Goal: Transaction & Acquisition: Purchase product/service

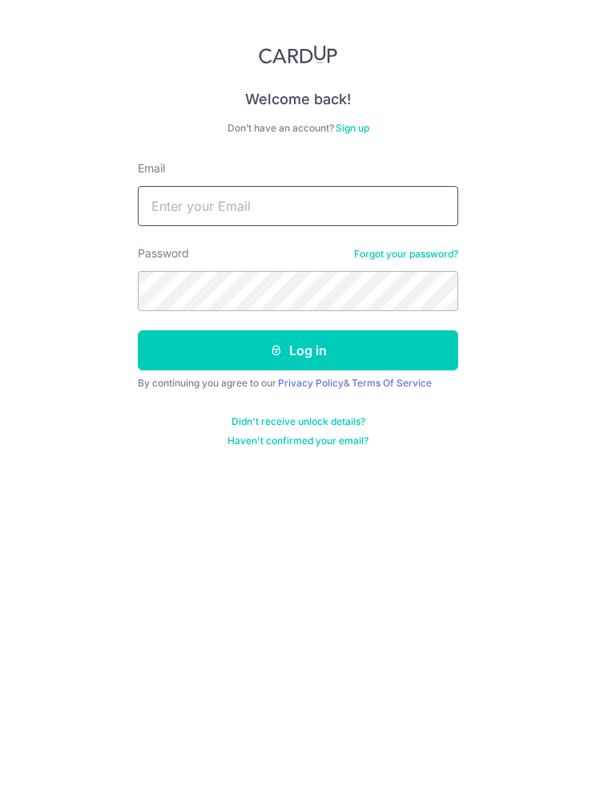
click at [396, 198] on input "Email" at bounding box center [298, 206] width 321 height 40
type input "andrewliewjx@gmail.com"
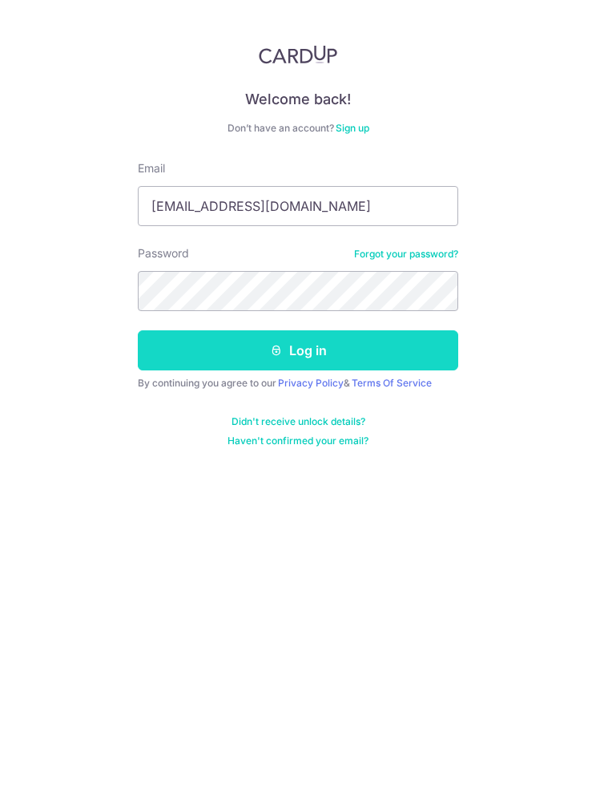
click at [427, 349] on button "Log in" at bounding box center [298, 350] width 321 height 40
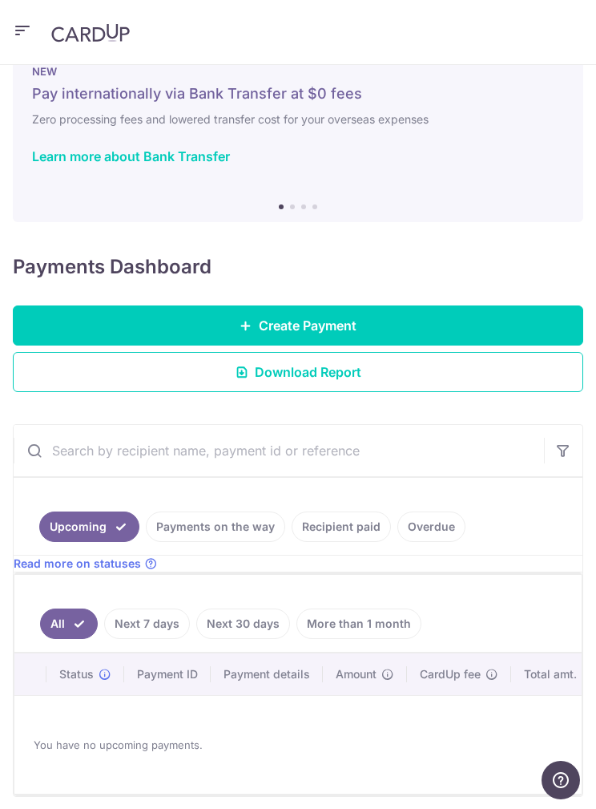
scroll to position [38, 0]
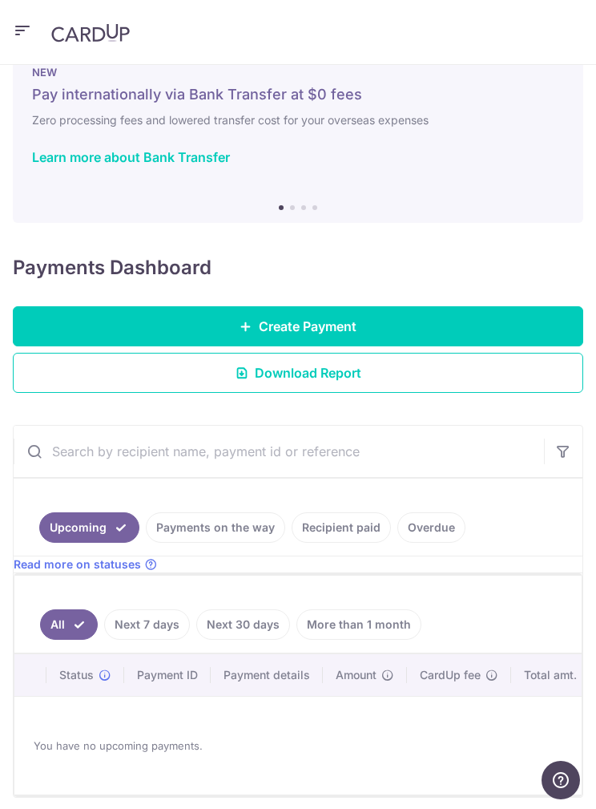
click at [358, 523] on link "Recipient paid" at bounding box center [341, 527] width 99 height 30
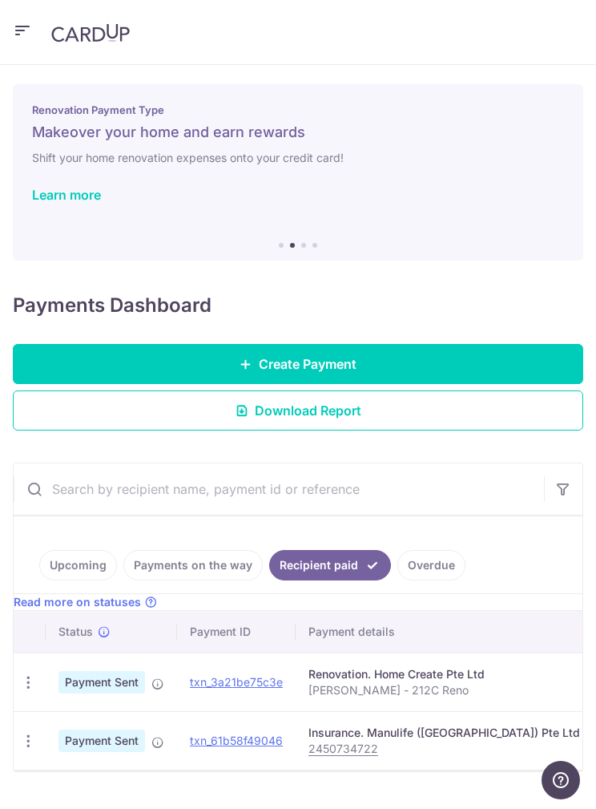
scroll to position [0, 0]
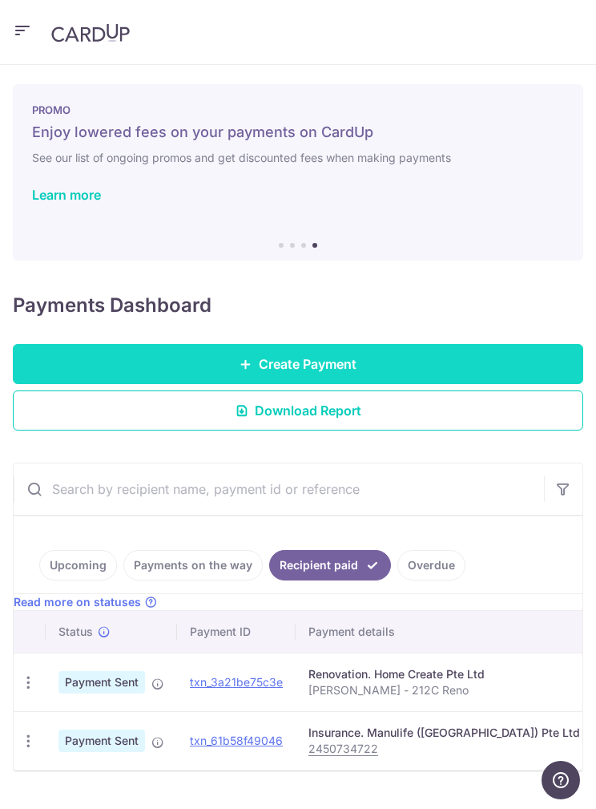
click at [320, 354] on link "Create Payment" at bounding box center [298, 364] width 571 height 40
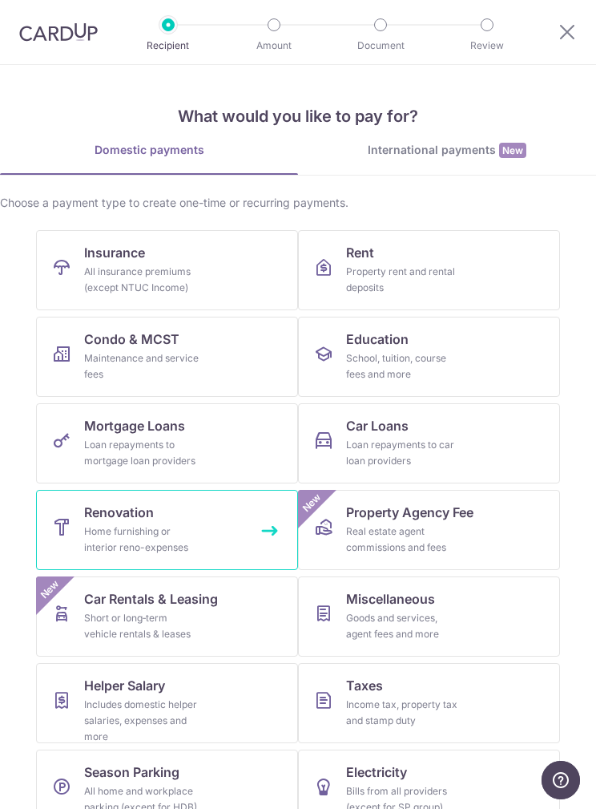
click at [246, 519] on link "Renovation Home furnishing or interior reno-expenses" at bounding box center [167, 530] width 262 height 80
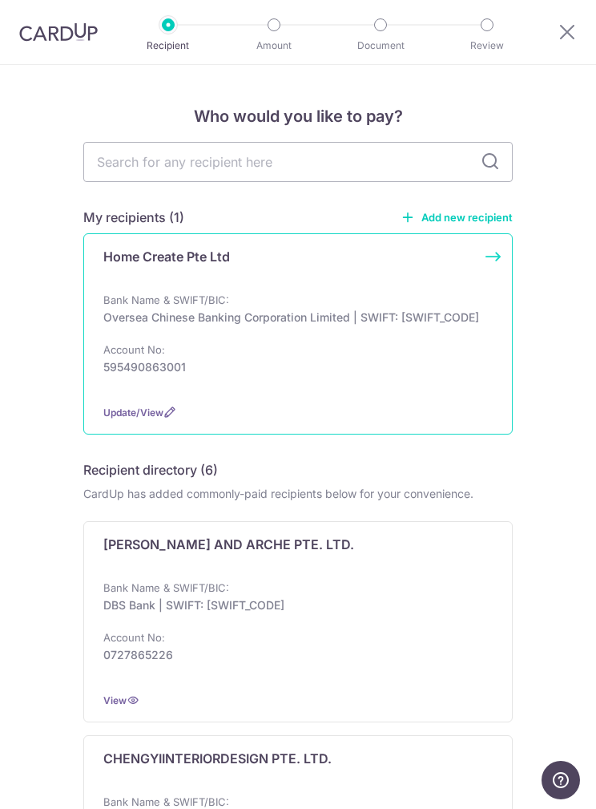
click at [448, 325] on p "Oversea Chinese Banking Corporation Limited | SWIFT: [SWIFT_CODE]" at bounding box center [293, 317] width 380 height 16
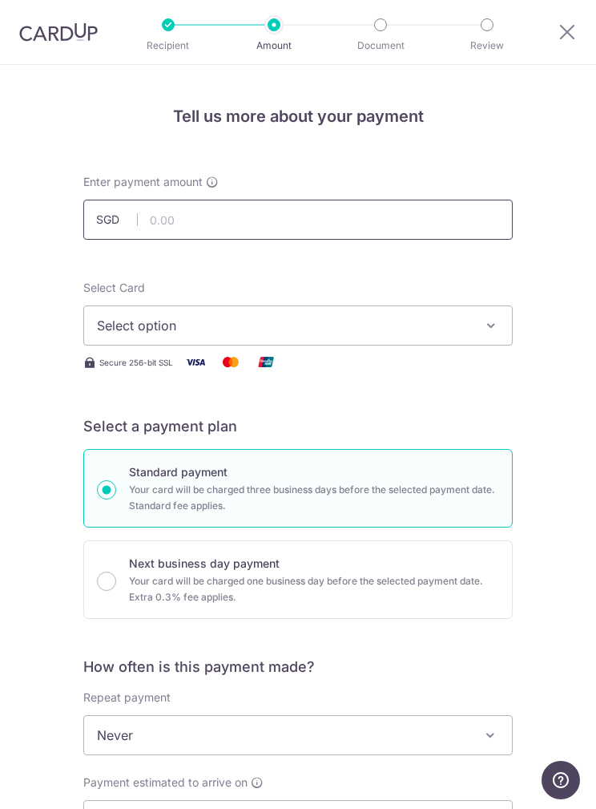
click at [436, 224] on input "text" at bounding box center [298, 220] width 430 height 40
click at [285, 312] on button "Select option" at bounding box center [298, 325] width 430 height 40
type input "12,325.00"
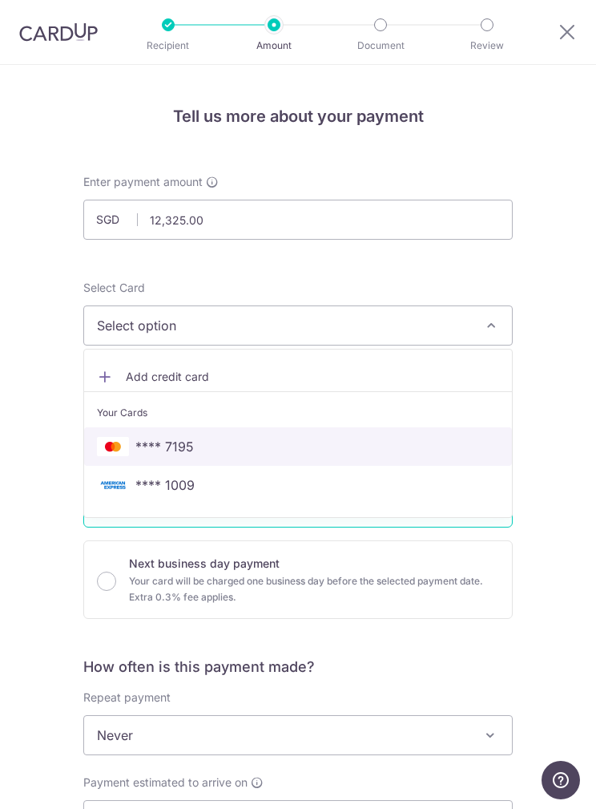
click at [445, 437] on span "**** 7195" at bounding box center [298, 446] width 402 height 19
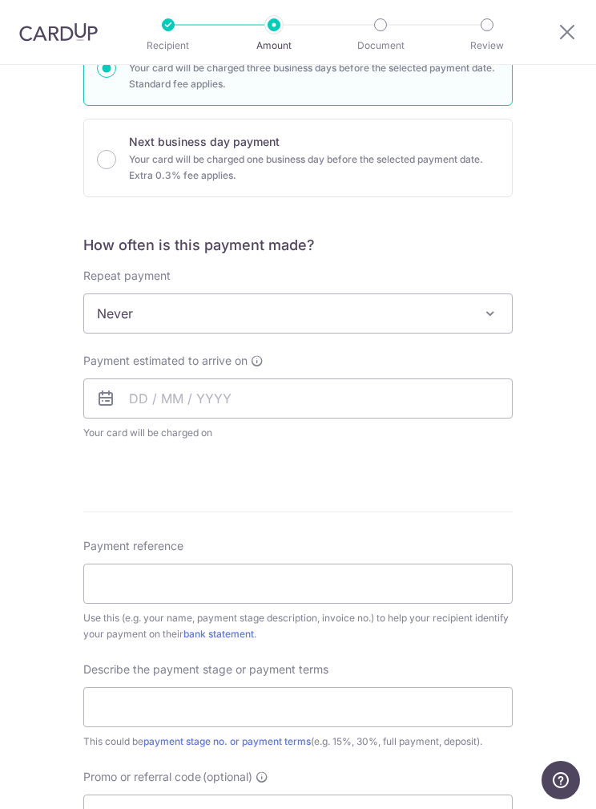
scroll to position [422, 0]
click at [492, 318] on span at bounding box center [490, 312] width 19 height 19
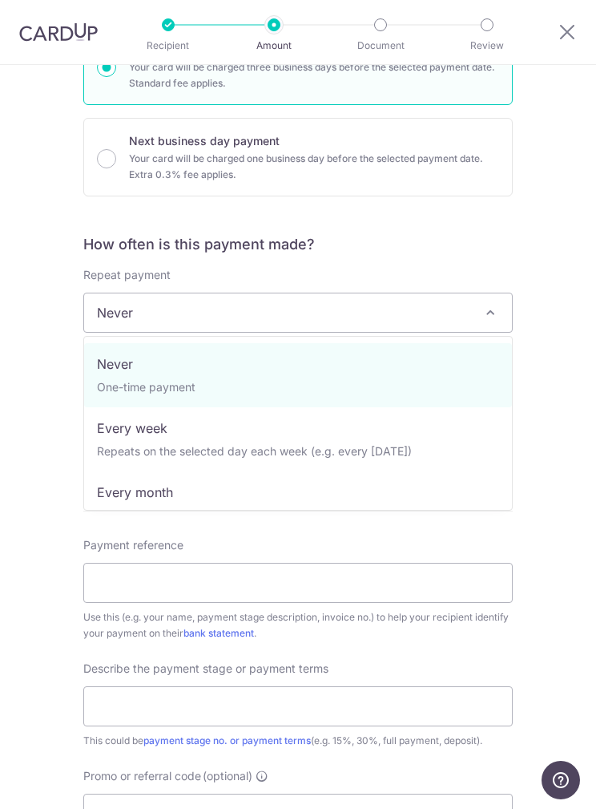
click at [495, 319] on span at bounding box center [490, 312] width 19 height 19
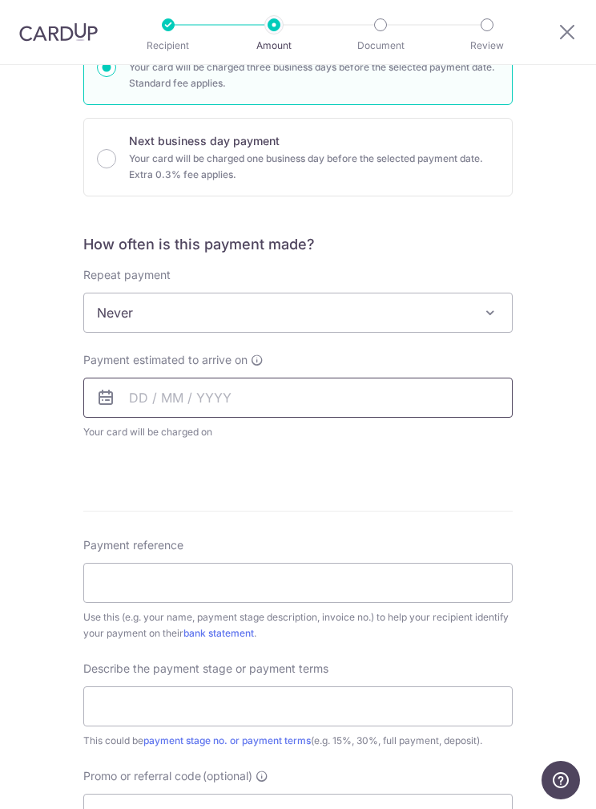
click at [449, 398] on input "text" at bounding box center [298, 398] width 430 height 40
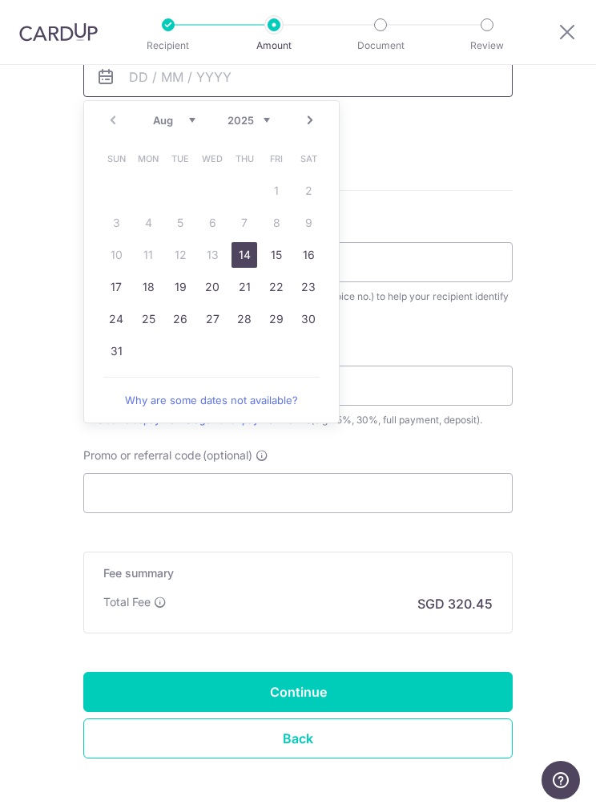
scroll to position [742, 0]
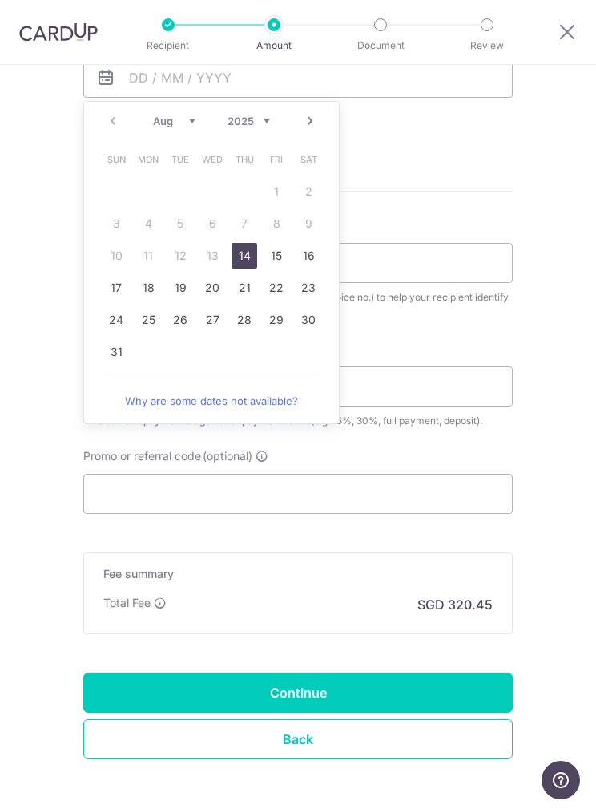
click at [239, 249] on link "14" at bounding box center [245, 256] width 26 height 26
type input "14/08/2025"
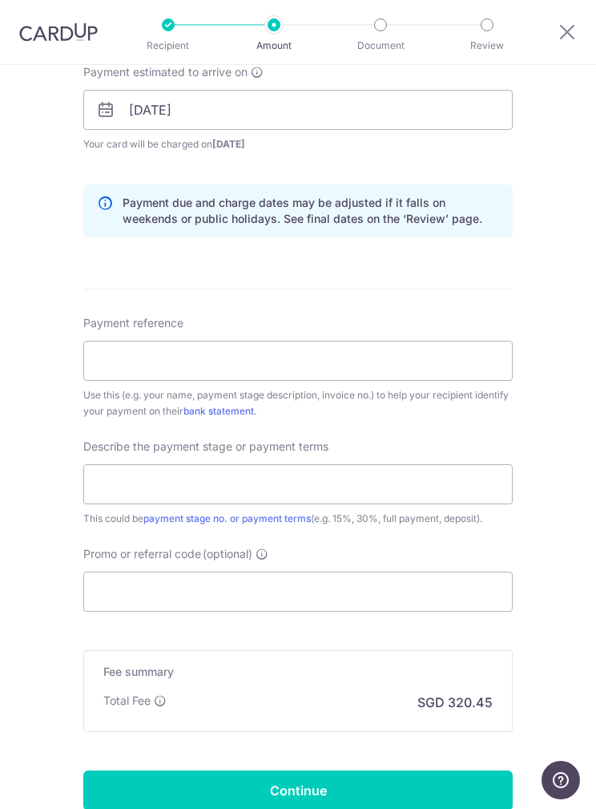
scroll to position [719, 0]
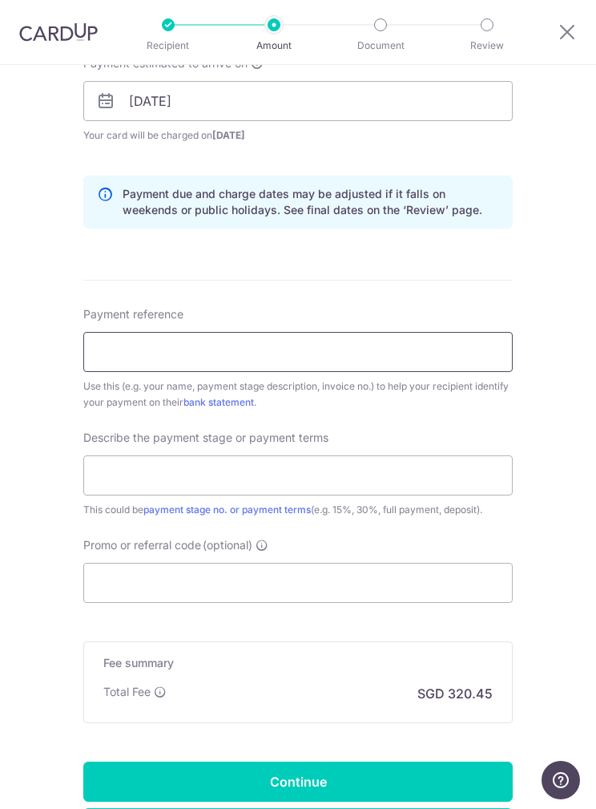
click at [450, 347] on input "Payment reference" at bounding box center [298, 352] width 430 height 40
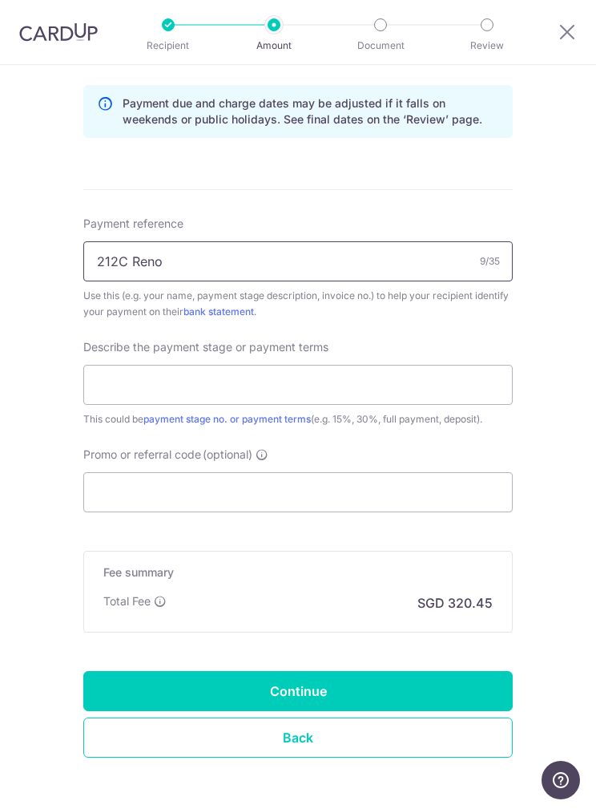
scroll to position [808, 0]
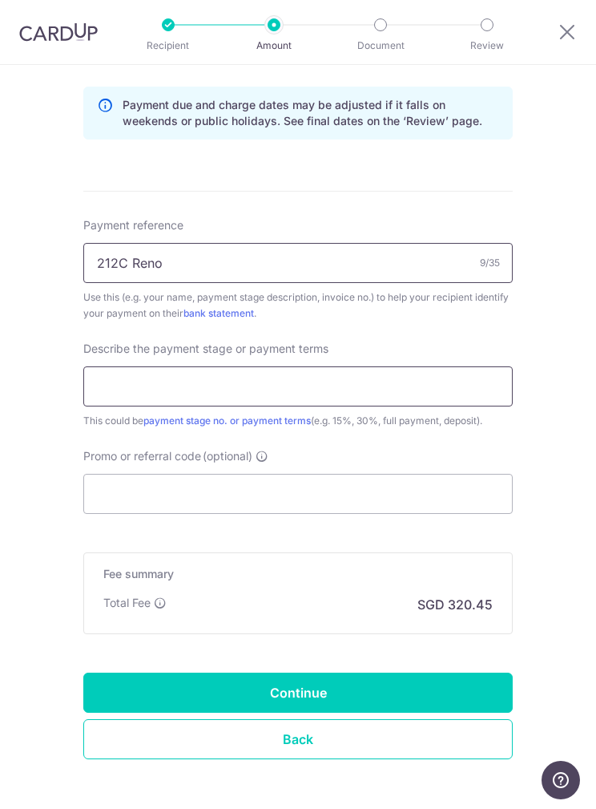
type input "212C Reno"
click at [448, 386] on input "text" at bounding box center [298, 386] width 430 height 40
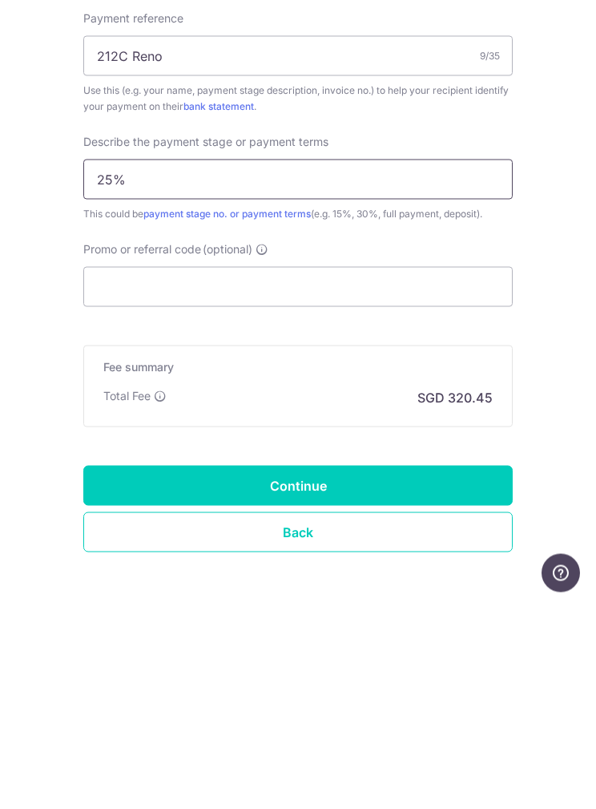
scroll to position [64, 0]
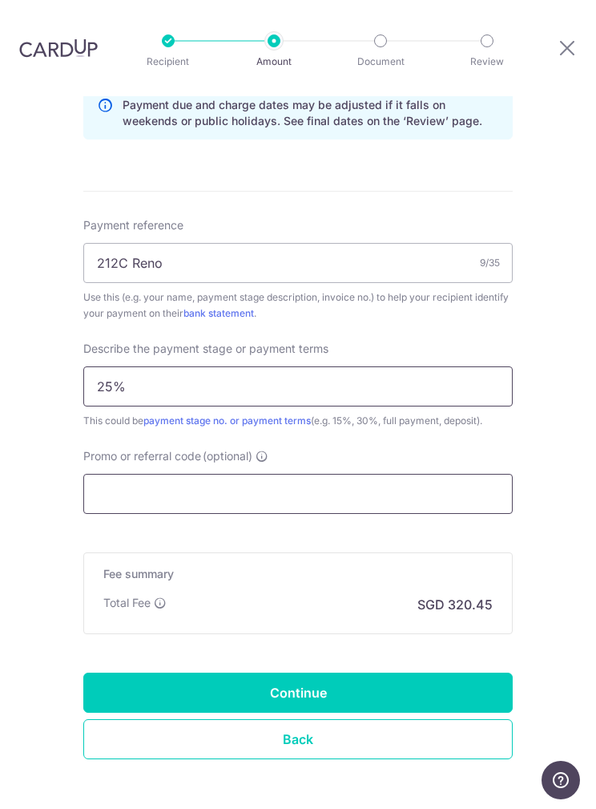
type input "25%"
click at [117, 474] on input "Promo or referral code (optional)" at bounding box center [298, 494] width 430 height 40
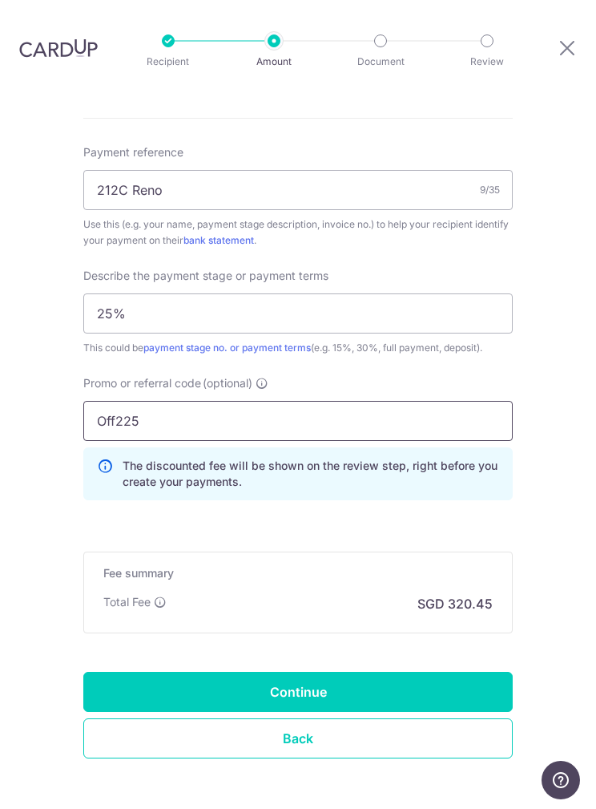
scroll to position [911, 0]
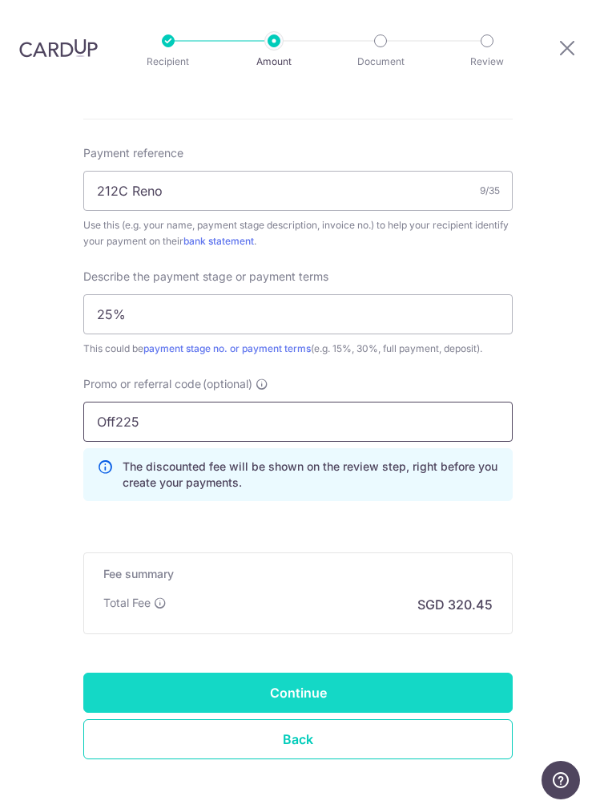
type input "Off225"
click at [495, 673] on input "Continue" at bounding box center [298, 693] width 430 height 40
type input "Create Schedule"
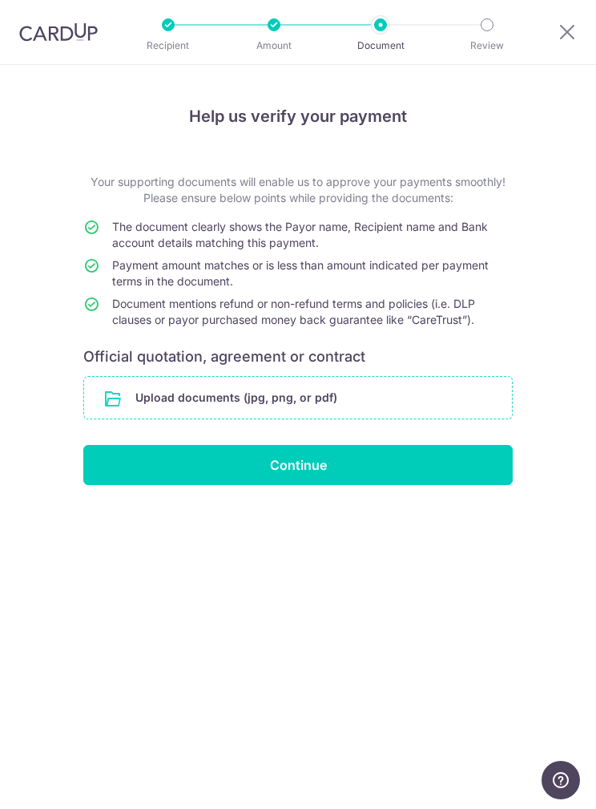
click at [130, 398] on input "file" at bounding box center [298, 398] width 428 height 42
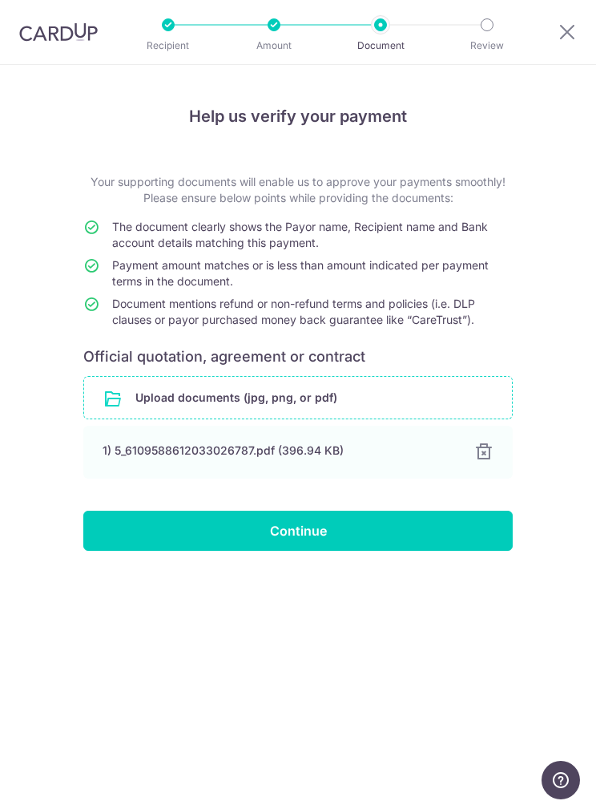
click at [431, 526] on input "Continue" at bounding box center [298, 531] width 430 height 40
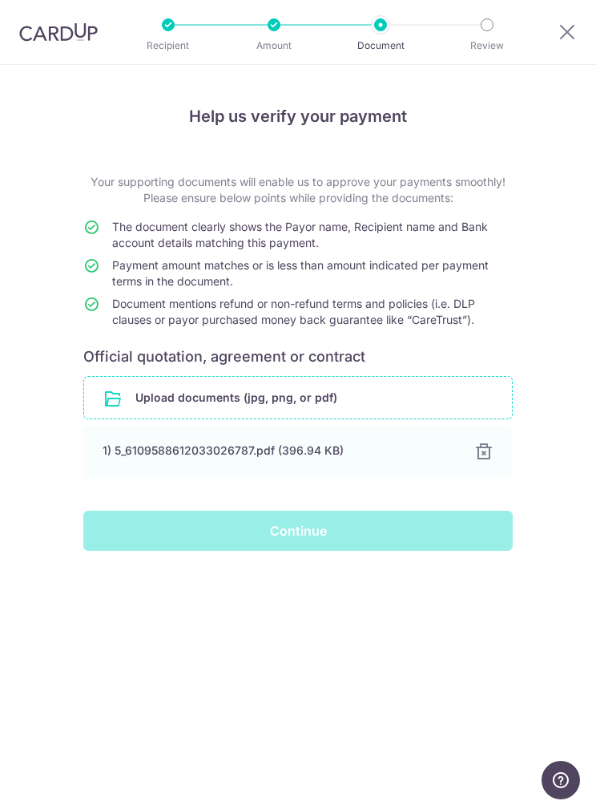
click at [318, 522] on div "Continue" at bounding box center [298, 531] width 430 height 40
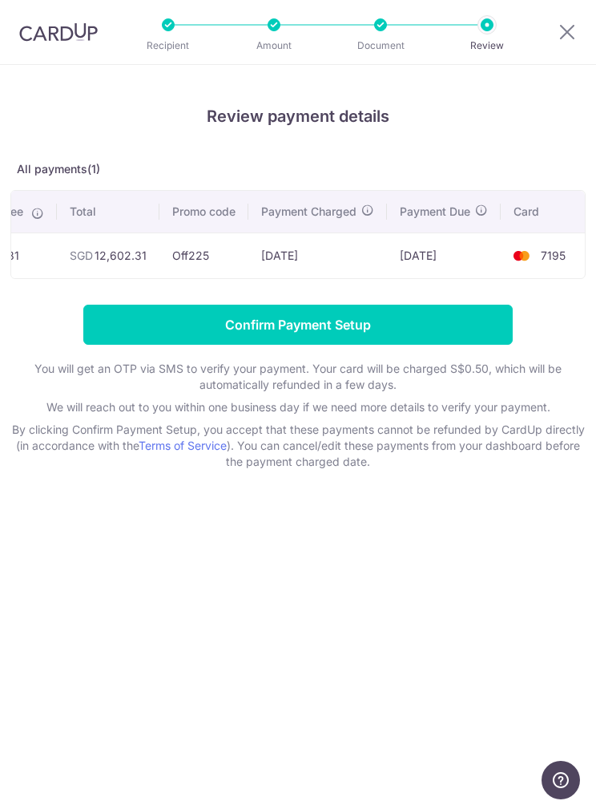
scroll to position [0, 315]
click at [455, 323] on input "Confirm Payment Setup" at bounding box center [298, 325] width 430 height 40
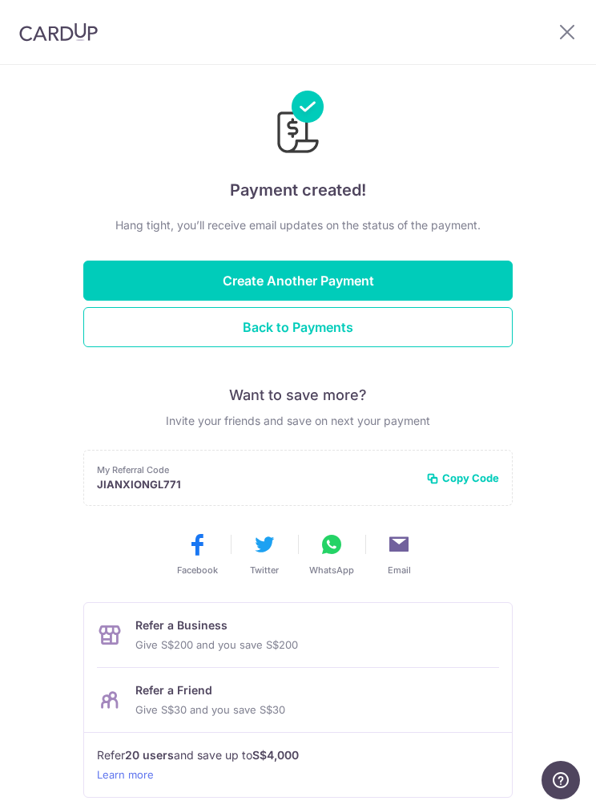
click at [479, 318] on button "Back to Payments" at bounding box center [298, 327] width 430 height 40
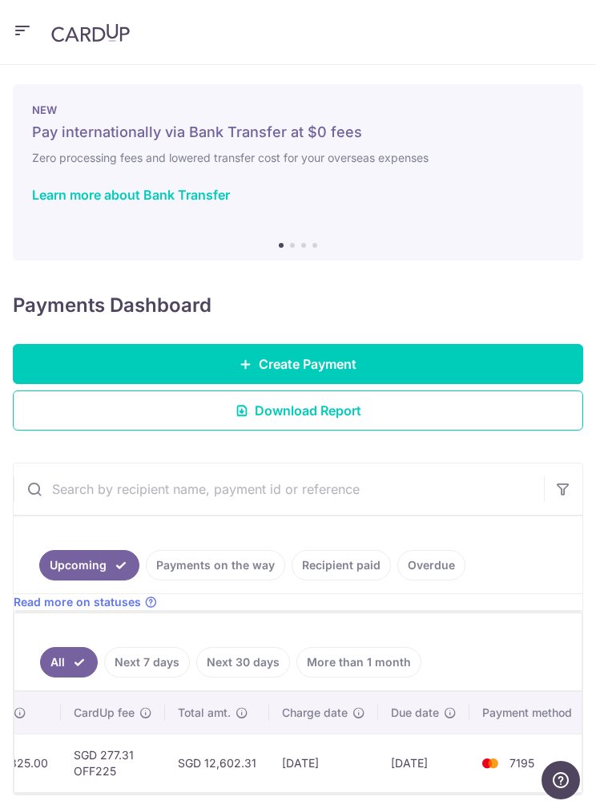
scroll to position [0, 514]
